Goal: Task Accomplishment & Management: Use online tool/utility

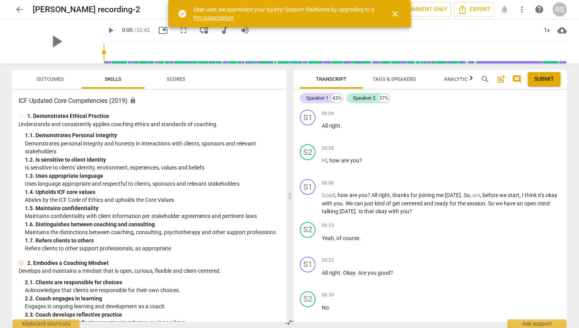
click at [398, 12] on span "close" at bounding box center [394, 13] width 9 height 9
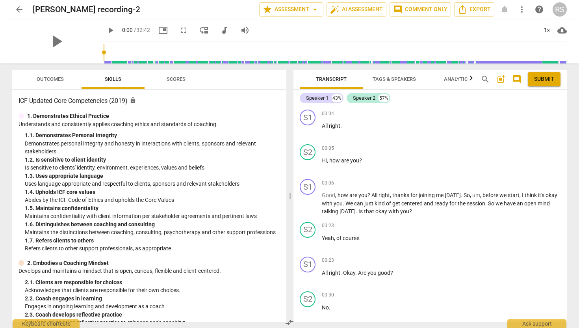
click at [472, 78] on icon "button" at bounding box center [471, 77] width 3 height 5
click at [515, 79] on span "comment" at bounding box center [516, 78] width 9 height 9
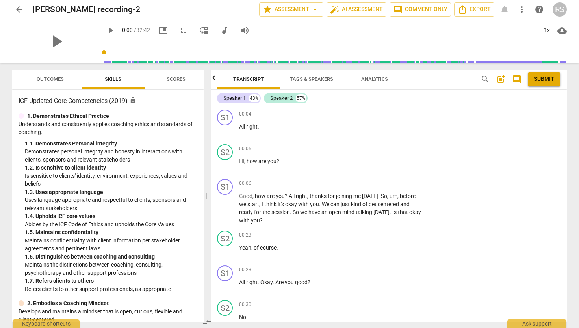
scroll to position [0, 0]
click at [515, 79] on span "comment" at bounding box center [516, 78] width 9 height 9
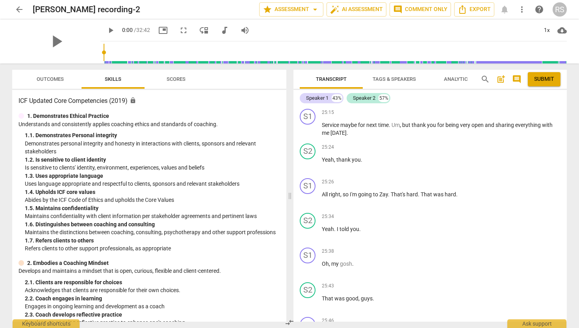
scroll to position [4347, 0]
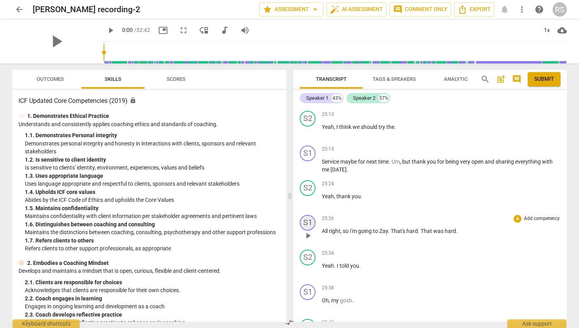
click at [307, 231] on div "S1" at bounding box center [308, 223] width 16 height 16
click at [522, 7] on span "more_vert" at bounding box center [521, 9] width 9 height 9
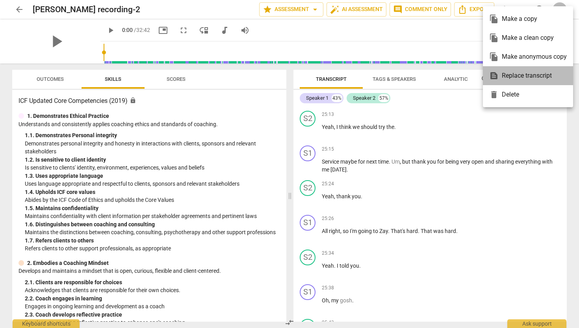
click at [525, 76] on div "text_snippet Replace transcript" at bounding box center [528, 75] width 78 height 19
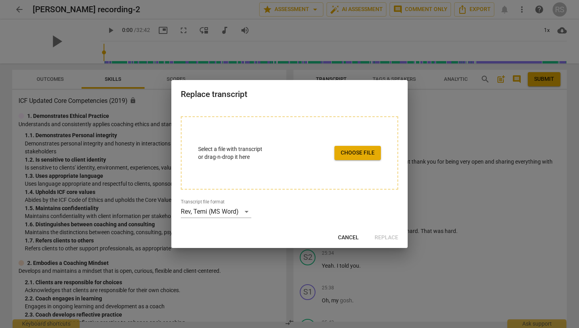
click at [349, 246] on div "Replace transcript Select a file with transcript or drag-n-drop it here Choose …" at bounding box center [289, 164] width 236 height 168
click at [346, 238] on span "Cancel" at bounding box center [348, 238] width 21 height 8
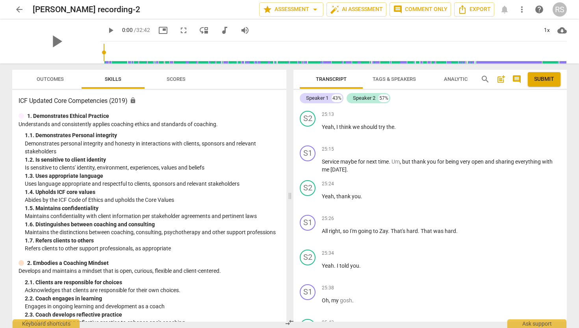
click at [522, 8] on span "more_vert" at bounding box center [521, 9] width 9 height 9
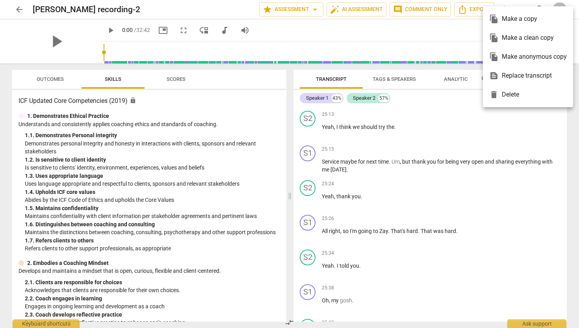
click at [522, 8] on ul "file_copy Make a copy file_copy Make a clean copy file_copy Make anonymous copy…" at bounding box center [528, 56] width 90 height 101
click at [522, 6] on div at bounding box center [289, 164] width 579 height 328
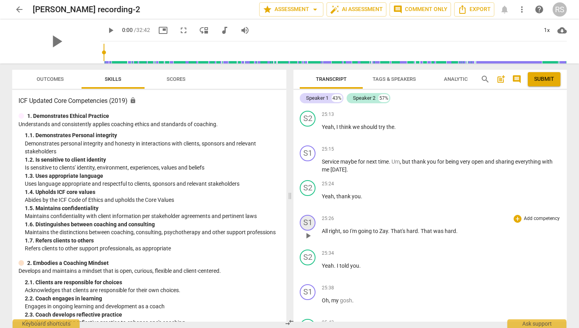
click at [307, 231] on div "S1" at bounding box center [308, 223] width 16 height 16
click at [333, 235] on p "All right , so I'm going to Zay . That's hard . That was hard ." at bounding box center [441, 231] width 239 height 8
click at [333, 234] on span "right" at bounding box center [334, 231] width 11 height 6
click at [397, 79] on span "Tags & Speakers" at bounding box center [394, 79] width 43 height 6
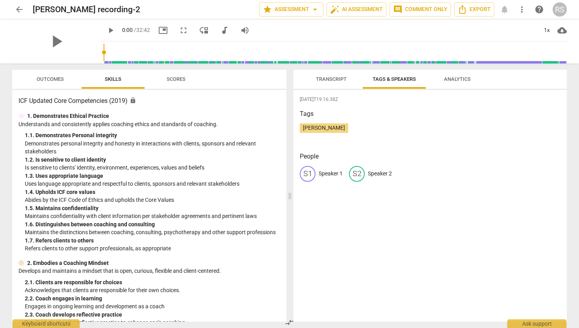
click at [338, 77] on span "Transcript" at bounding box center [331, 79] width 31 height 6
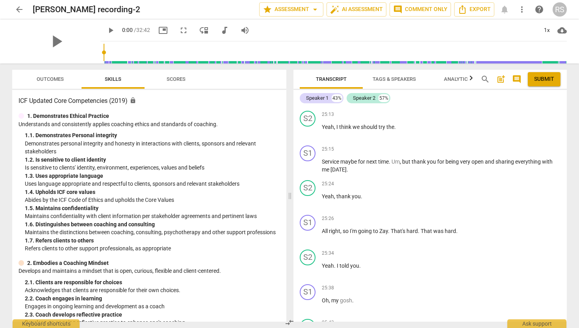
click at [482, 78] on span "search" at bounding box center [485, 78] width 9 height 9
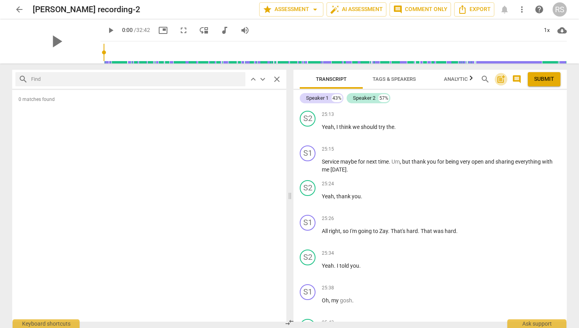
click at [506, 77] on span "post_add" at bounding box center [501, 78] width 13 height 9
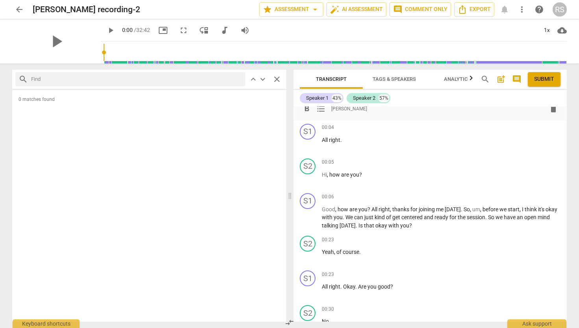
click at [505, 79] on span "post_add" at bounding box center [500, 78] width 9 height 9
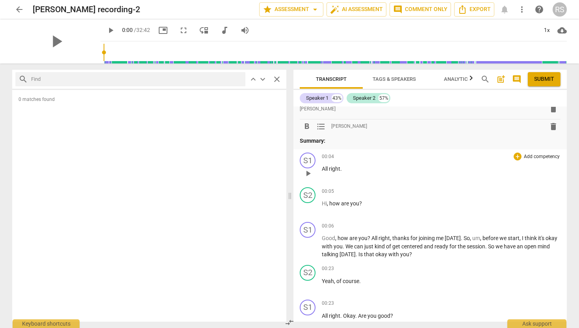
scroll to position [0, 0]
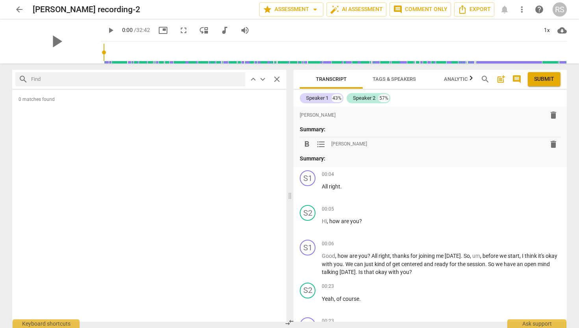
click at [501, 73] on button "post_add" at bounding box center [501, 79] width 13 height 13
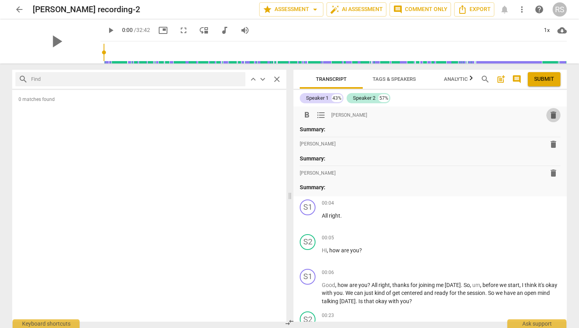
click at [550, 118] on span "delete" at bounding box center [553, 114] width 9 height 9
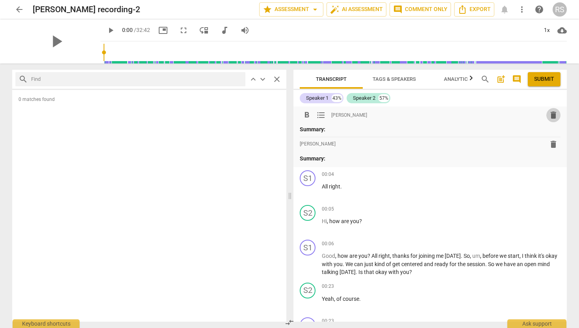
click at [549, 115] on span "delete" at bounding box center [553, 114] width 9 height 9
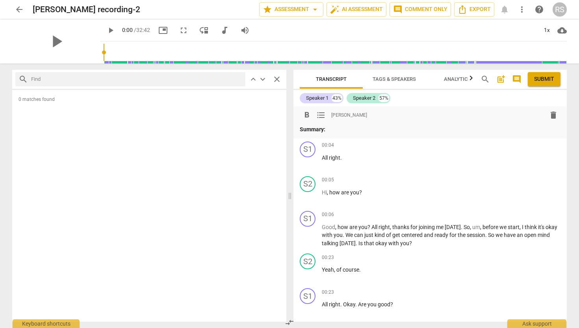
click at [551, 115] on span "delete" at bounding box center [553, 114] width 9 height 9
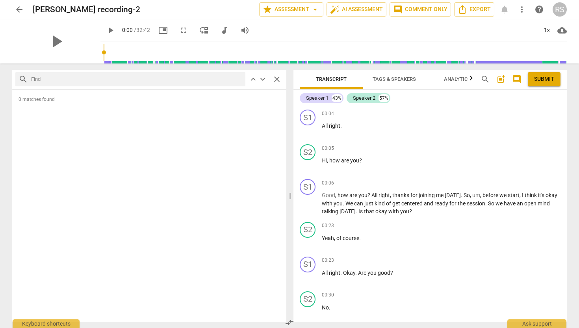
click at [516, 80] on span "comment" at bounding box center [516, 78] width 9 height 9
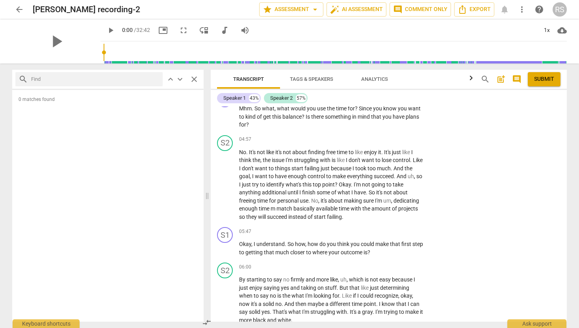
scroll to position [1602, 0]
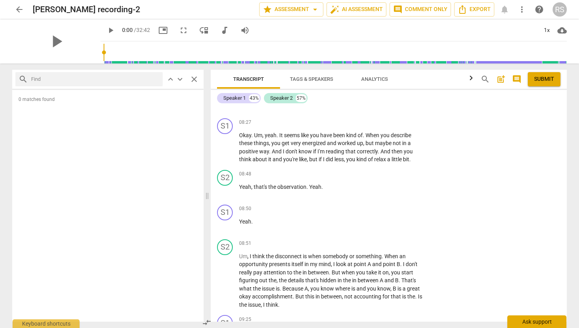
click at [541, 320] on div "Ask support" at bounding box center [537, 321] width 59 height 13
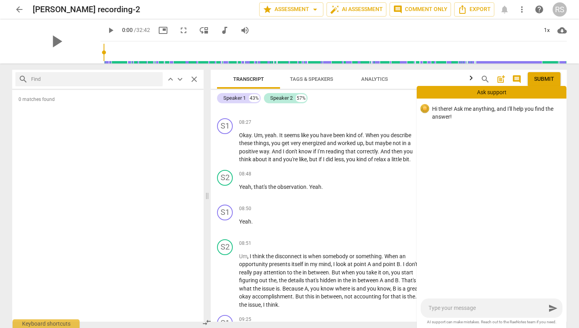
type textarea "d"
type textarea "de"
type textarea "del"
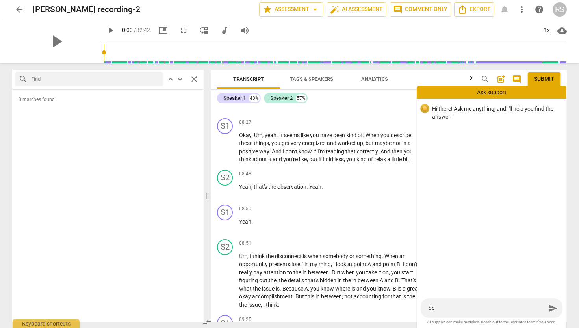
type textarea "del"
type textarea "dele"
type textarea "delet"
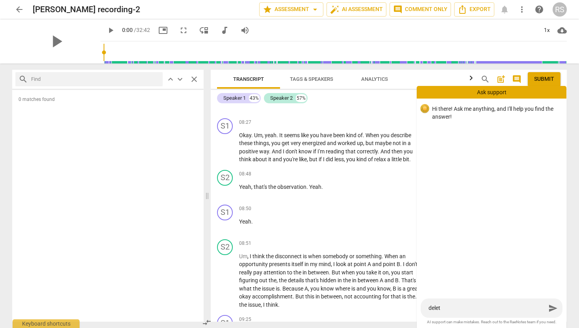
type textarea "delete"
type textarea "delete p"
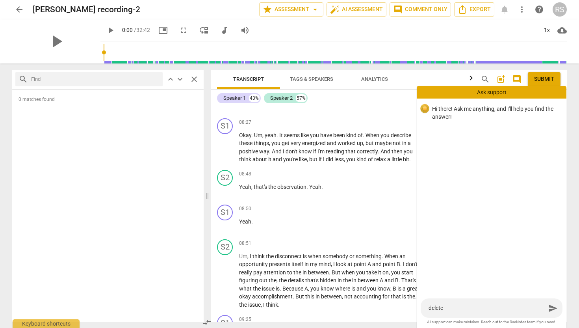
type textarea "delete p"
type textarea "delete pa"
type textarea "delete par"
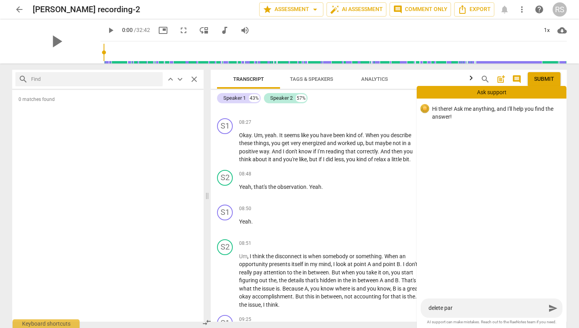
type textarea "delete part"
type textarea "delete part o"
type textarea "delete part of"
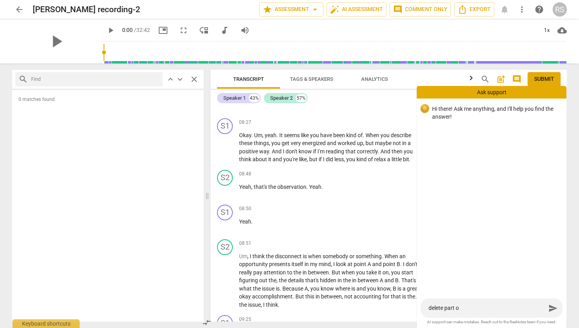
type textarea "delete part of"
type textarea "delete part of t"
type textarea "delete part of tr"
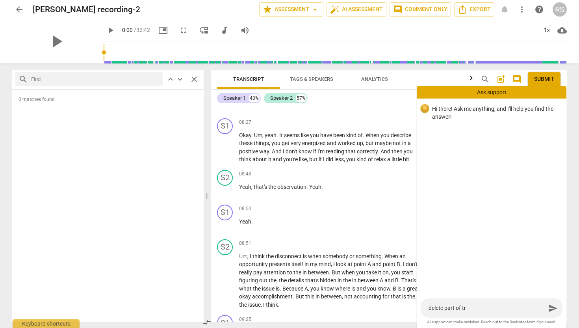
type textarea "delete part of tra"
type textarea "delete part of [PERSON_NAME]"
type textarea "delete part of trans"
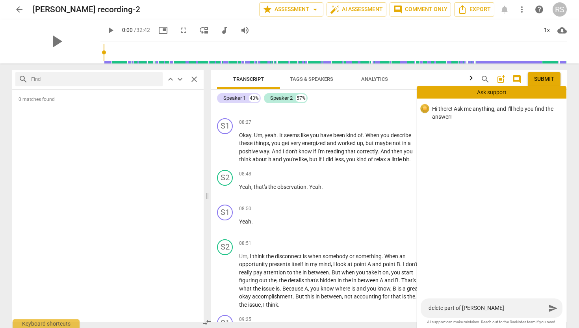
type textarea "delete part of trans"
type textarea "delete part of transc"
type textarea "delete part of transcr"
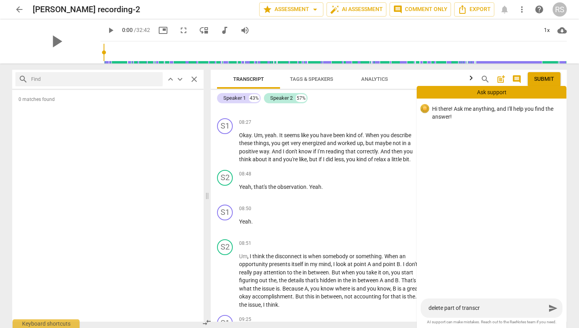
type textarea "delete part of transcri"
type textarea "delete part of transcrip"
type textarea "delete part of transcript"
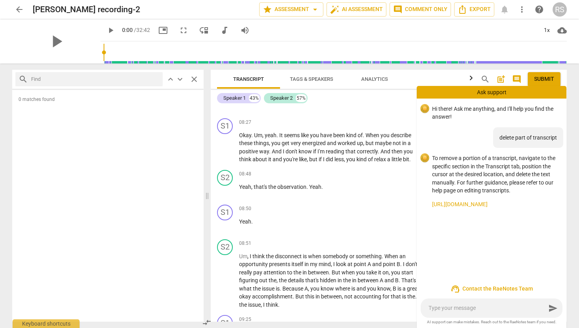
click at [455, 206] on link "[URL][DOMAIN_NAME]" at bounding box center [496, 204] width 128 height 8
click at [314, 226] on div "S1 play_arrow pause 08:50 + Add competency keyboard_arrow_right Yeah ." at bounding box center [389, 218] width 356 height 35
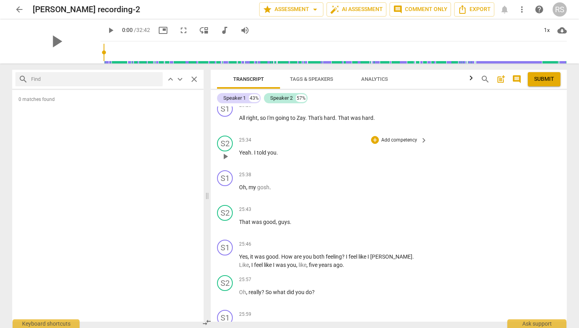
scroll to position [4871, 0]
click at [297, 122] on span "Zay" at bounding box center [301, 118] width 9 height 6
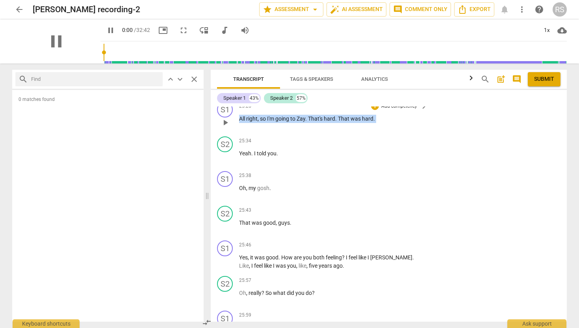
click at [297, 122] on span "Zay" at bounding box center [301, 118] width 9 height 6
click at [228, 127] on span "pause" at bounding box center [225, 122] width 9 height 9
type input "1535"
click at [222, 117] on div "S1" at bounding box center [225, 110] width 16 height 16
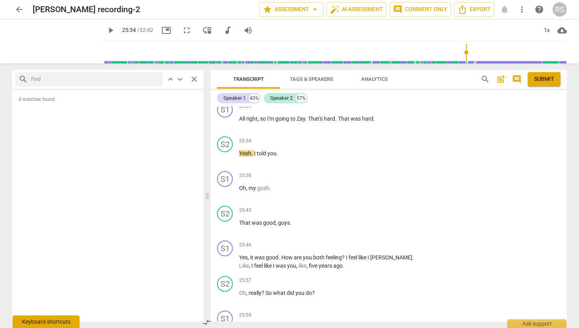
click at [58, 322] on div "Keyboard shortcuts" at bounding box center [46, 321] width 67 height 13
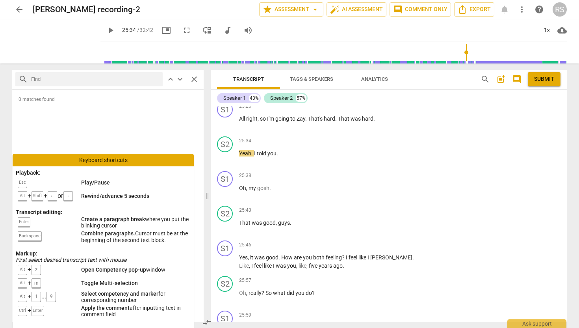
click at [136, 125] on div "0 matches found" at bounding box center [107, 206] width 191 height 232
click at [194, 82] on span "close" at bounding box center [194, 78] width 9 height 9
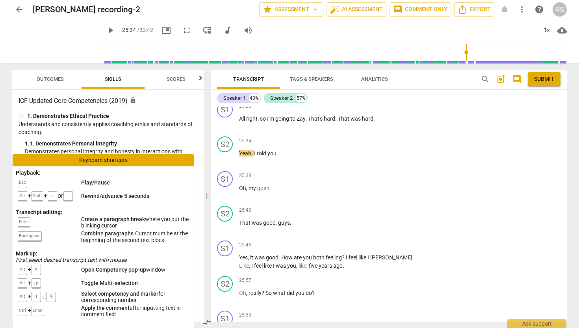
click at [520, 6] on span "more_vert" at bounding box center [521, 9] width 9 height 9
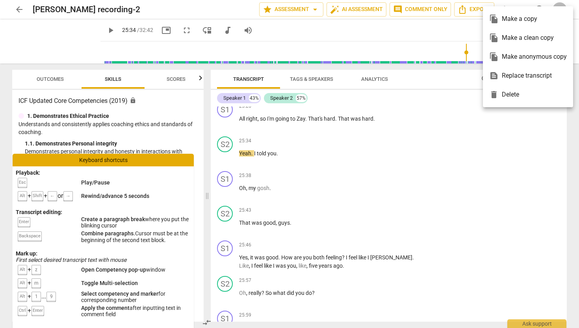
click at [520, 6] on ul "file_copy Make a copy file_copy Make a clean copy file_copy Make anonymous copy…" at bounding box center [528, 56] width 90 height 101
click at [467, 128] on div at bounding box center [289, 164] width 579 height 328
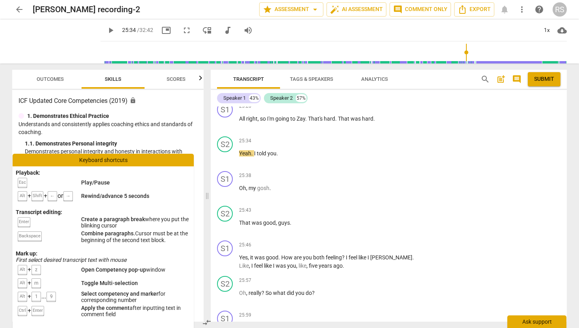
click at [531, 321] on div "Ask support" at bounding box center [537, 321] width 59 height 13
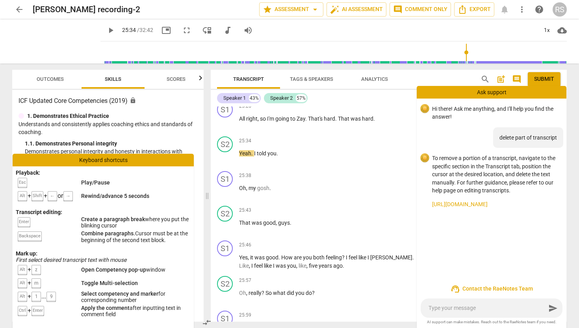
click at [244, 87] on span at bounding box center [248, 88] width 63 height 2
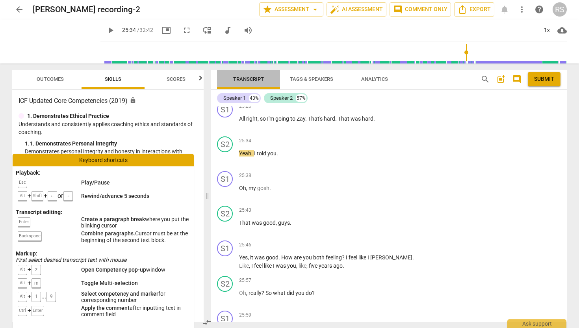
click at [244, 81] on span "Transcript" at bounding box center [248, 79] width 31 height 6
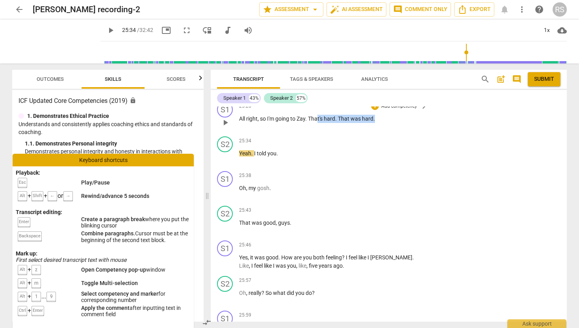
drag, startPoint x: 376, startPoint y: 152, endPoint x: 318, endPoint y: 152, distance: 57.1
click at [318, 123] on p "All right , so I'm going to Zay . That's hard . That was hard ." at bounding box center [331, 119] width 184 height 8
click at [422, 111] on span "keyboard_arrow_right" at bounding box center [423, 106] width 9 height 9
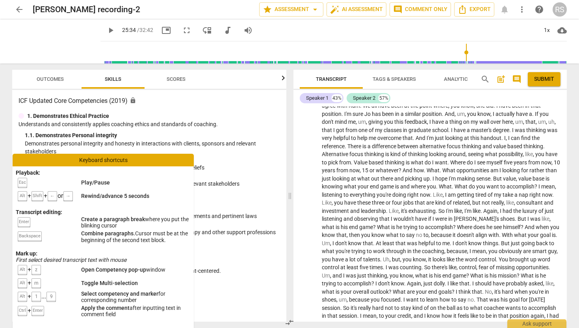
scroll to position [4476, 0]
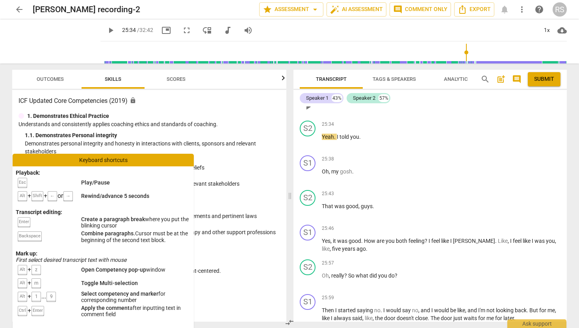
click at [405, 117] on div "S1 play_arrow pause 25:26 + Add competency keyboard_arrow_right All right , so …" at bounding box center [430, 100] width 273 height 35
